Goal: Information Seeking & Learning: Check status

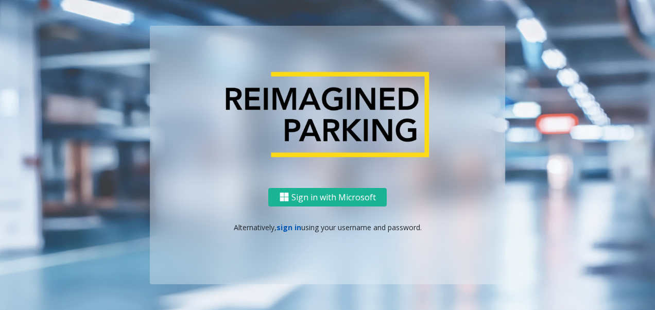
click at [287, 224] on link "sign in" at bounding box center [288, 227] width 25 height 10
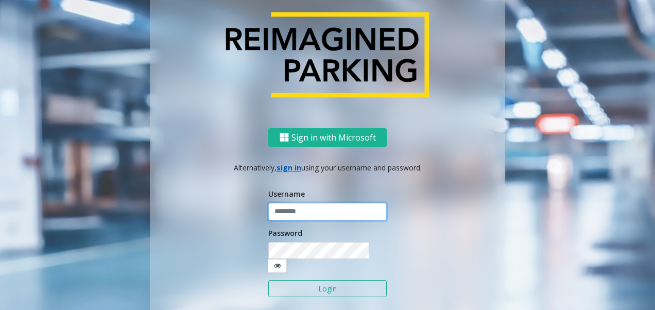
type input "*******"
click at [309, 286] on button "Login" at bounding box center [327, 288] width 118 height 17
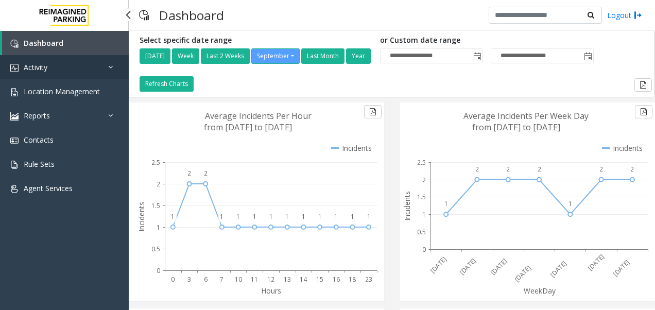
click at [68, 69] on link "Activity" at bounding box center [64, 67] width 129 height 24
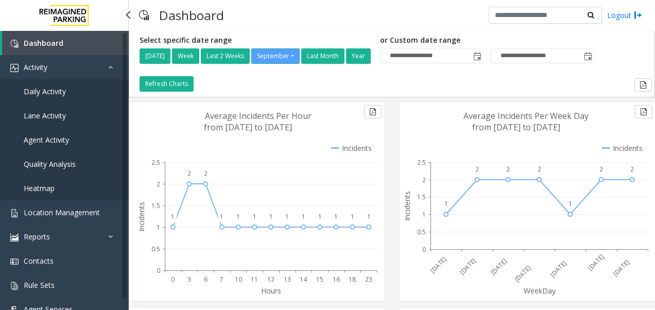
click at [72, 94] on link "Daily Activity" at bounding box center [64, 91] width 129 height 24
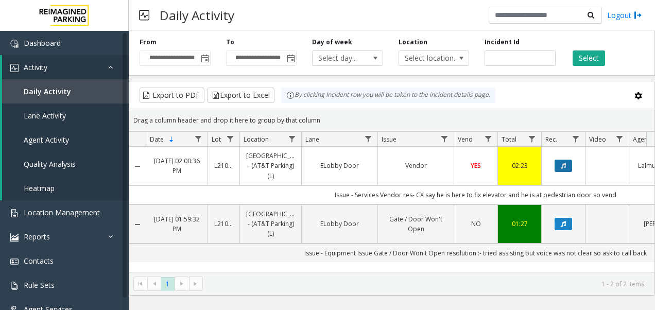
click at [567, 163] on button "Data table" at bounding box center [562, 166] width 17 height 12
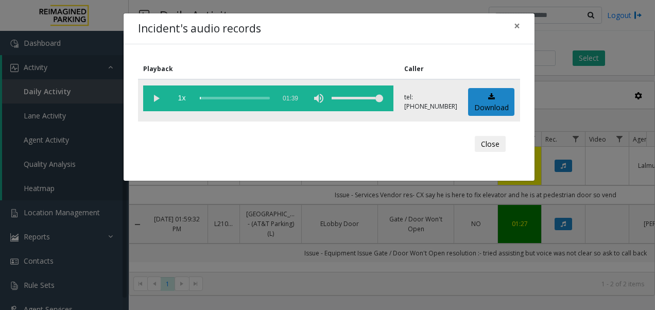
click at [159, 99] on vg-play-pause at bounding box center [156, 98] width 26 height 26
click at [515, 27] on span "×" at bounding box center [517, 26] width 6 height 14
